Goal: Information Seeking & Learning: Learn about a topic

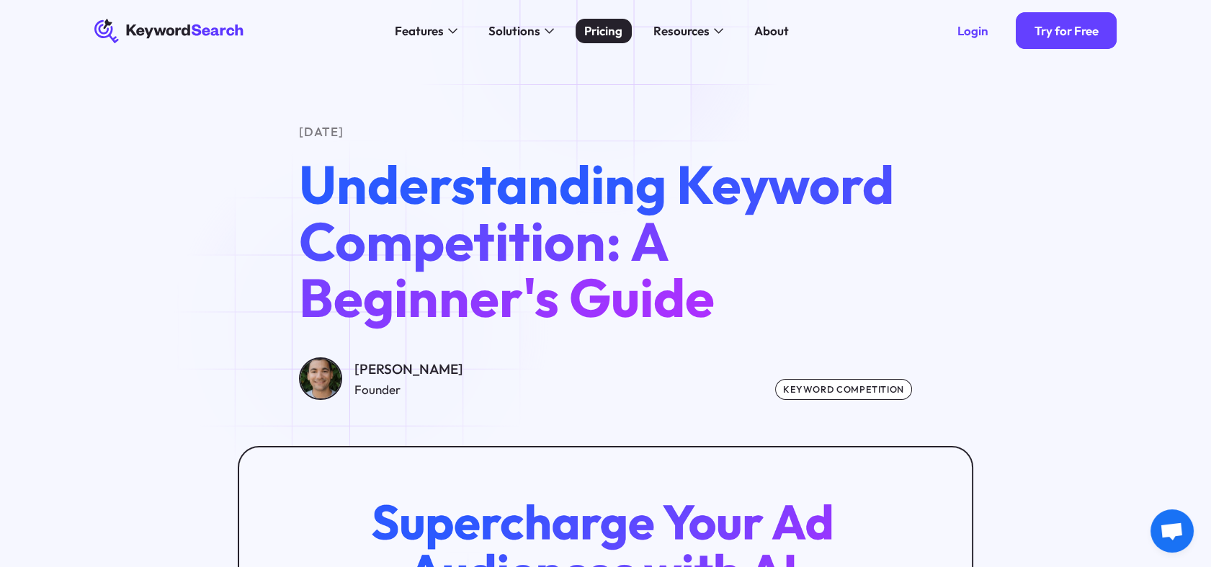
click at [605, 28] on div "Pricing" at bounding box center [603, 31] width 38 height 19
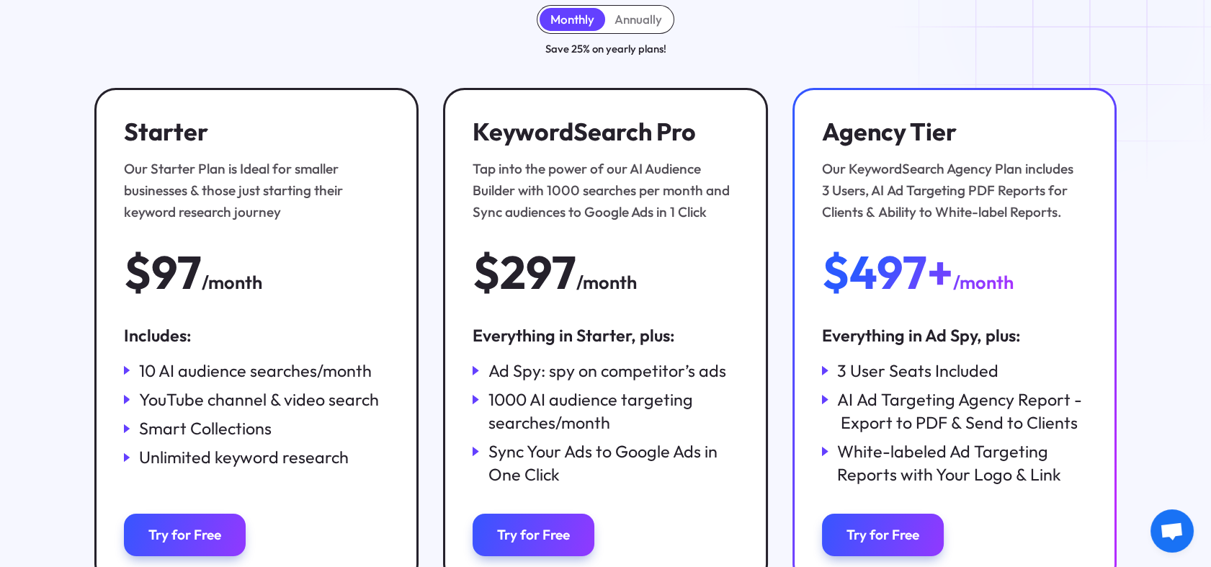
scroll to position [228, 0]
